Goal: Find specific page/section: Find specific page/section

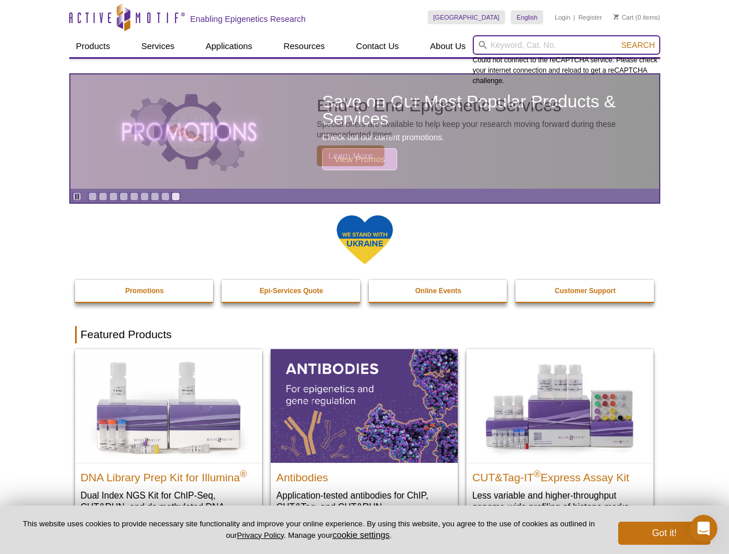
click at [566, 45] on input "search" at bounding box center [567, 45] width 188 height 20
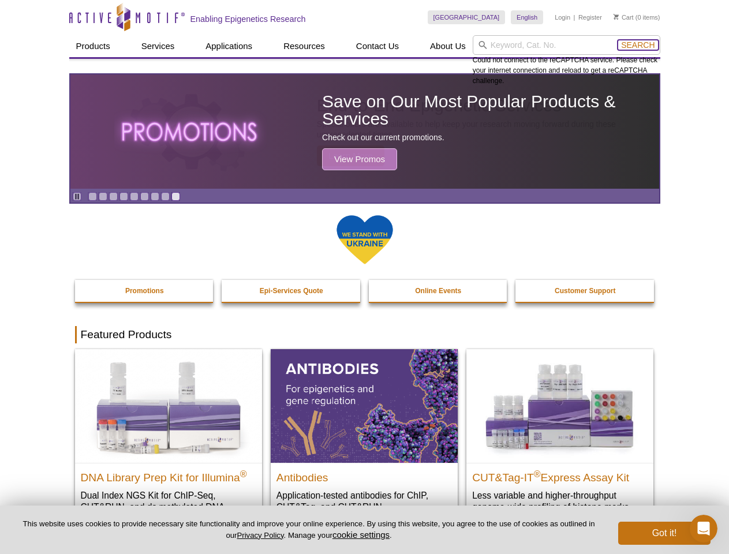
click at [638, 45] on span "Search" at bounding box center [637, 44] width 33 height 9
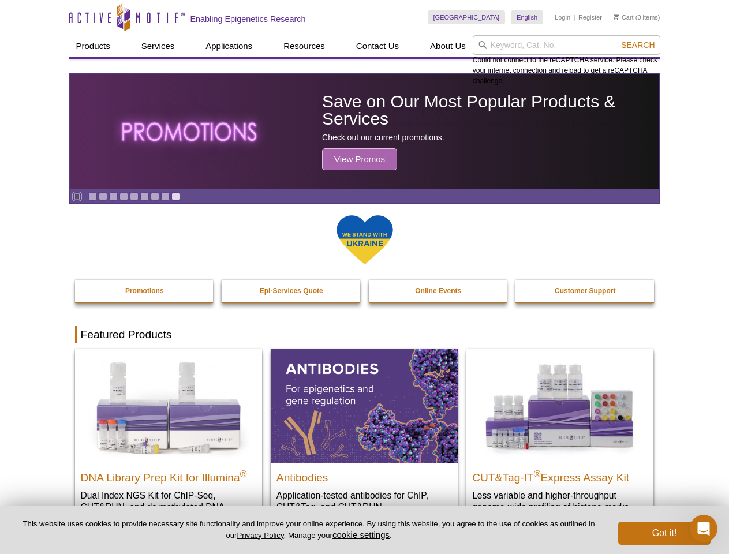
click at [77, 196] on icon "Pause" at bounding box center [77, 197] width 8 height 8
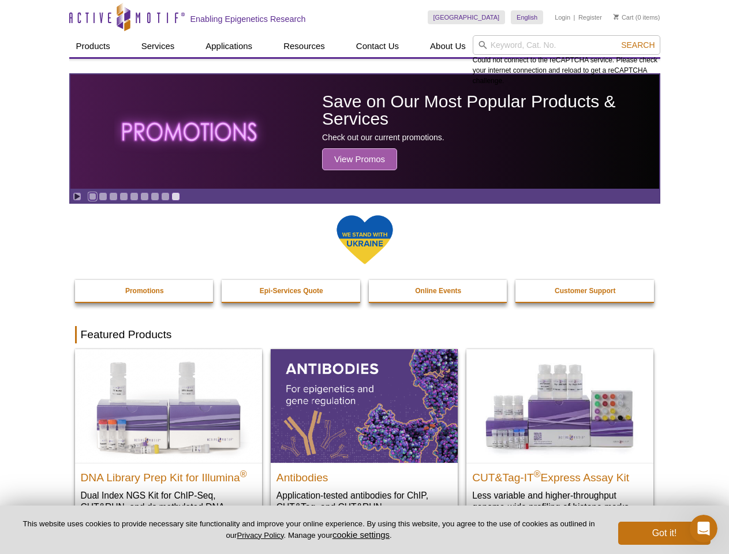
click at [92, 196] on link "Go to slide 1" at bounding box center [92, 196] width 9 height 9
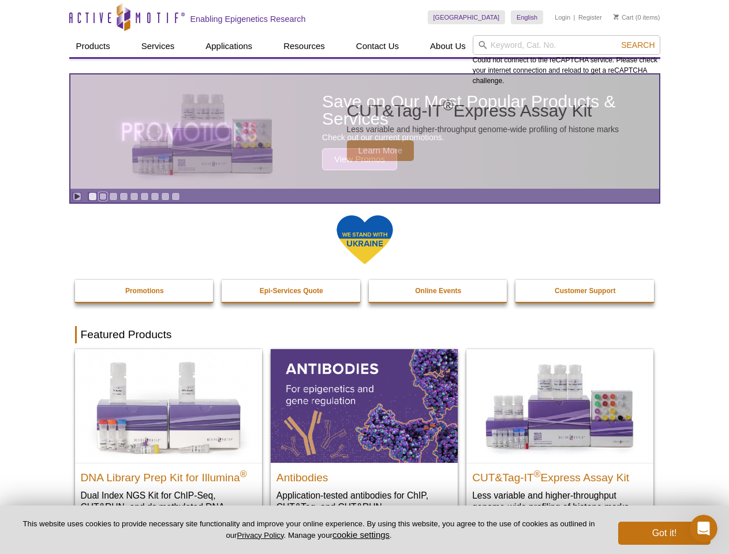
click at [103, 196] on link "Go to slide 2" at bounding box center [103, 196] width 9 height 9
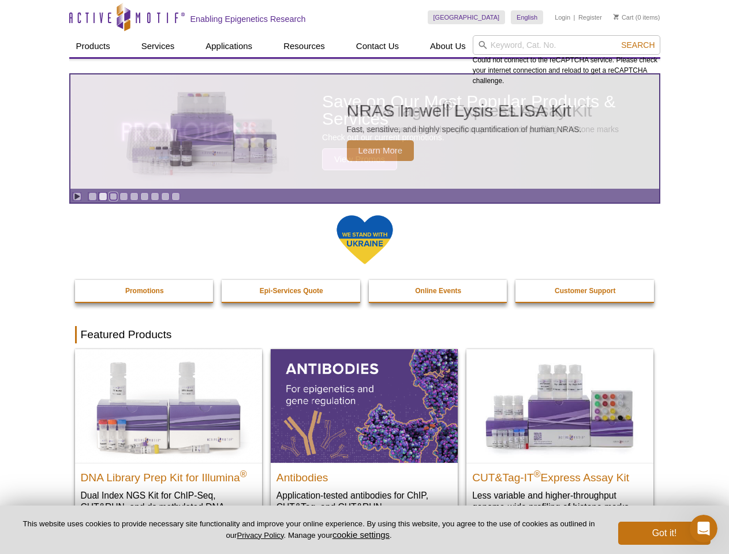
click at [113, 196] on link "Go to slide 3" at bounding box center [113, 196] width 9 height 9
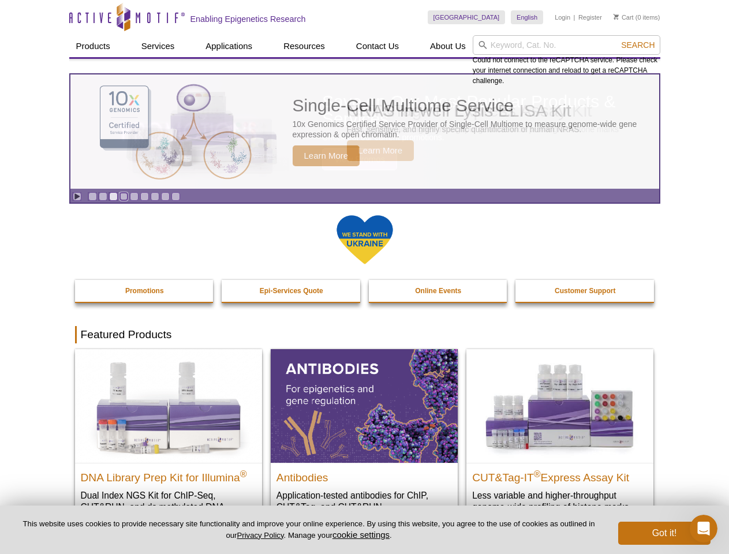
click at [124, 196] on link "Go to slide 4" at bounding box center [124, 196] width 9 height 9
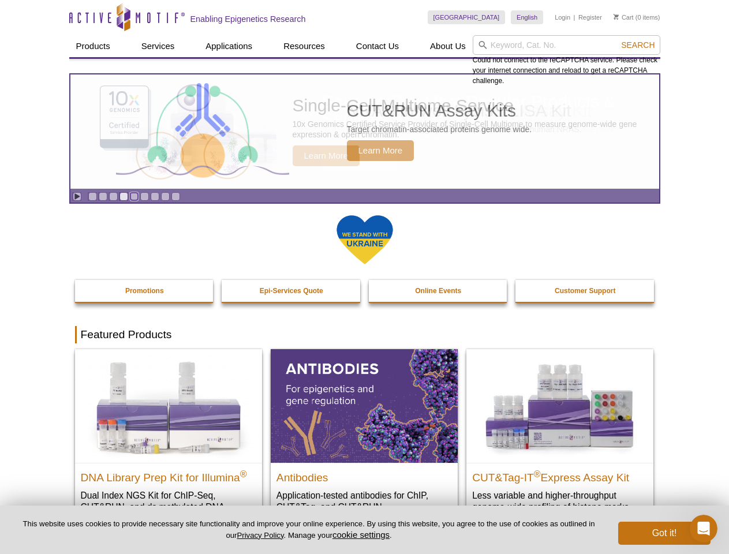
click at [134, 196] on link "Go to slide 5" at bounding box center [134, 196] width 9 height 9
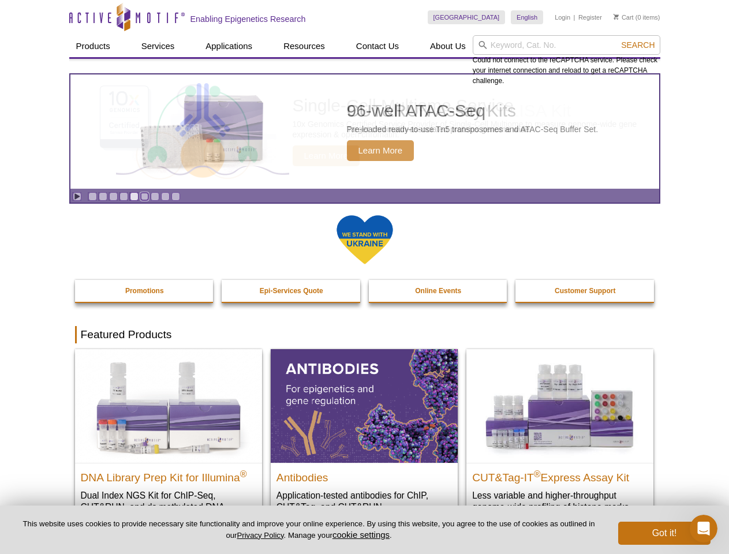
click at [144, 196] on link "Go to slide 6" at bounding box center [144, 196] width 9 height 9
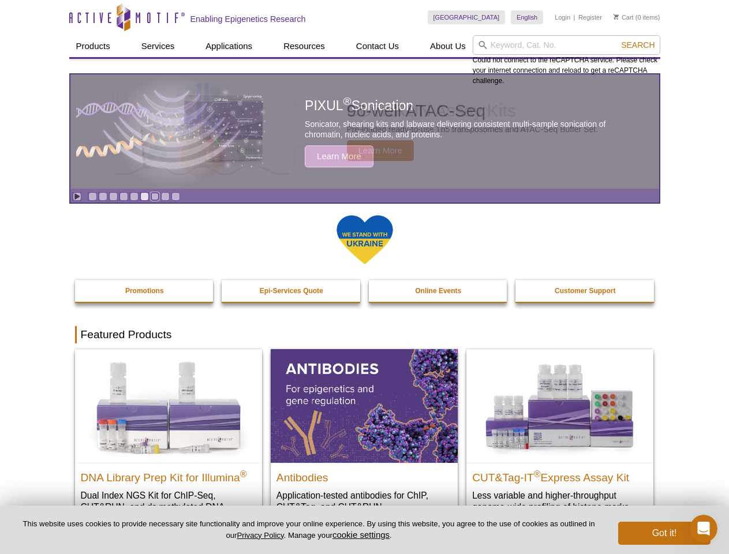
click at [155, 196] on link "Go to slide 7" at bounding box center [155, 196] width 9 height 9
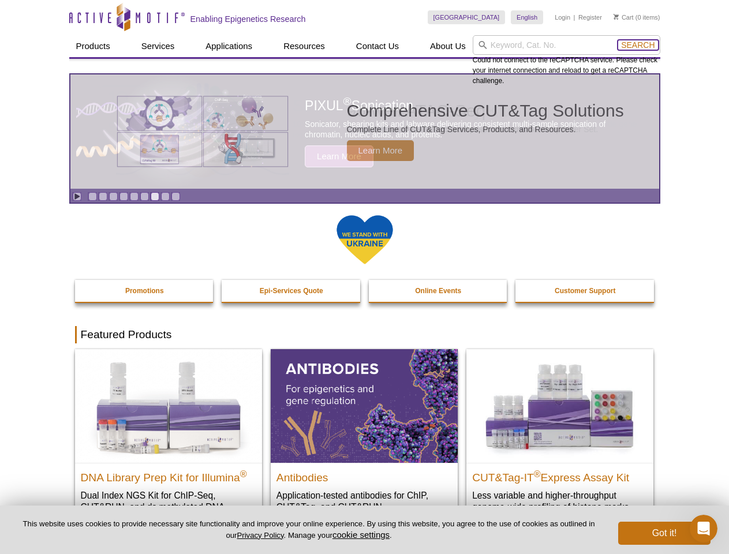
click at [638, 45] on span "Search" at bounding box center [637, 44] width 33 height 9
